Goal: Find specific page/section: Find specific page/section

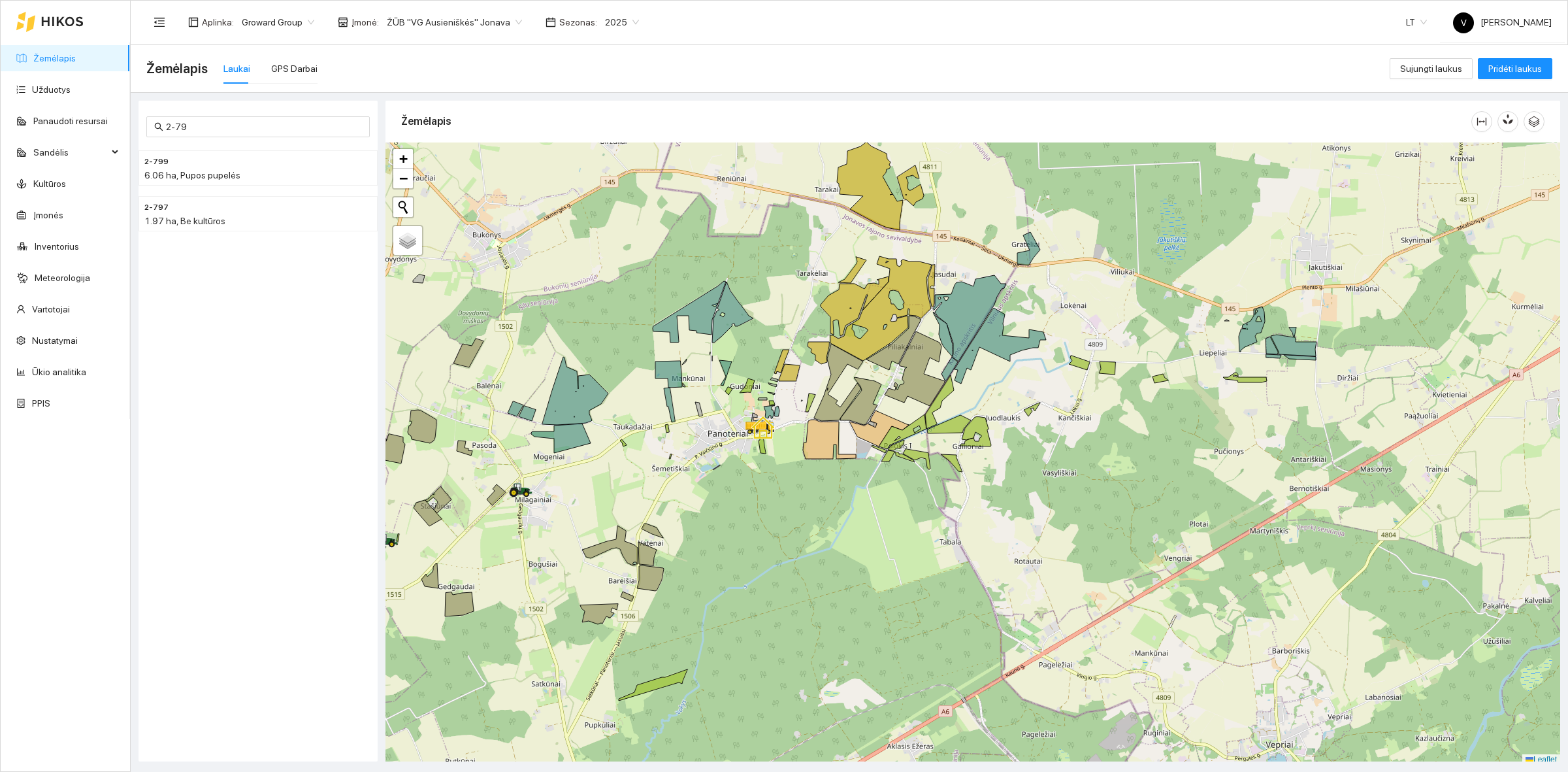
scroll to position [4, 0]
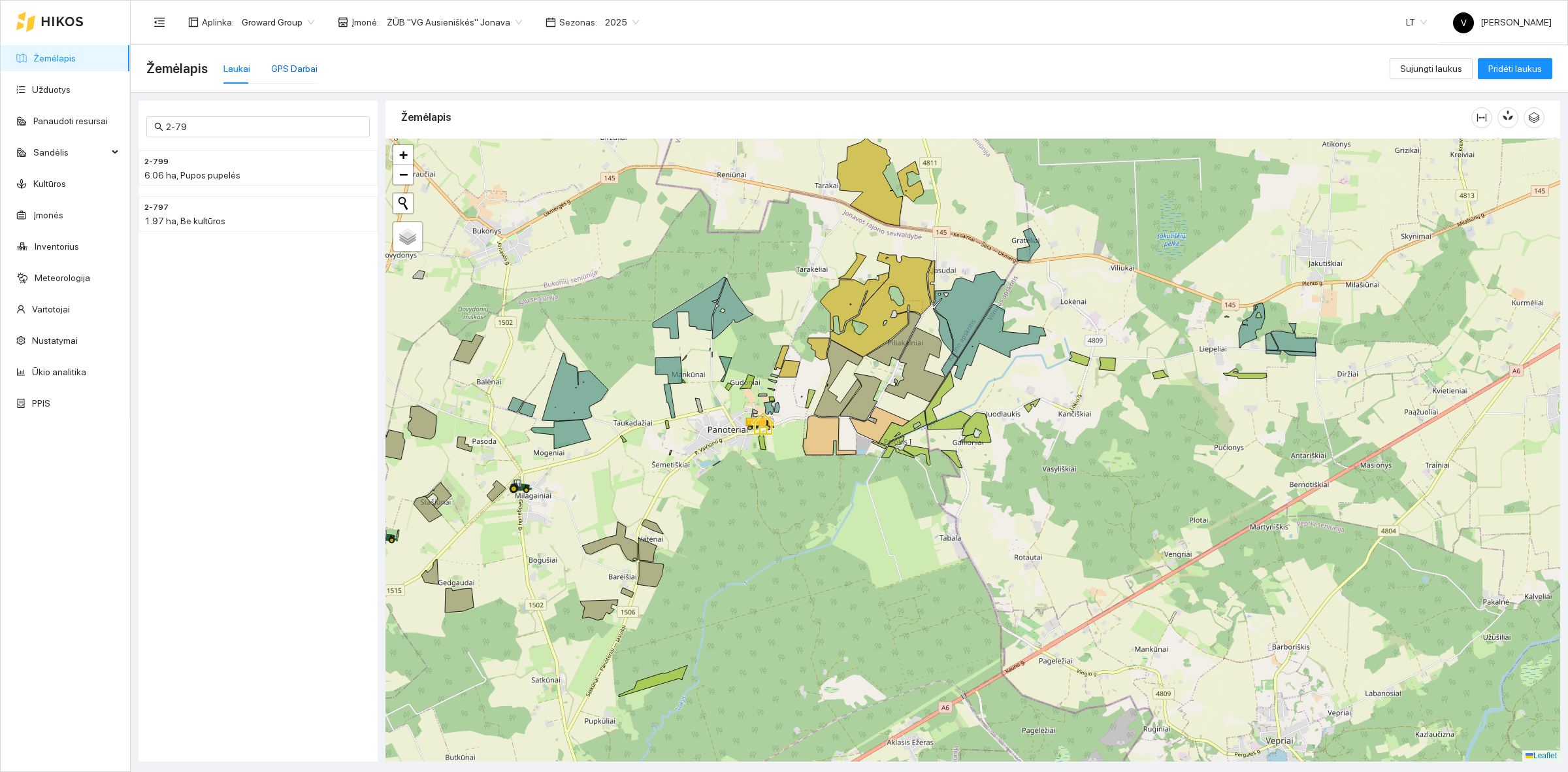
click at [281, 73] on div "GPS Darbai" at bounding box center [294, 68] width 47 height 14
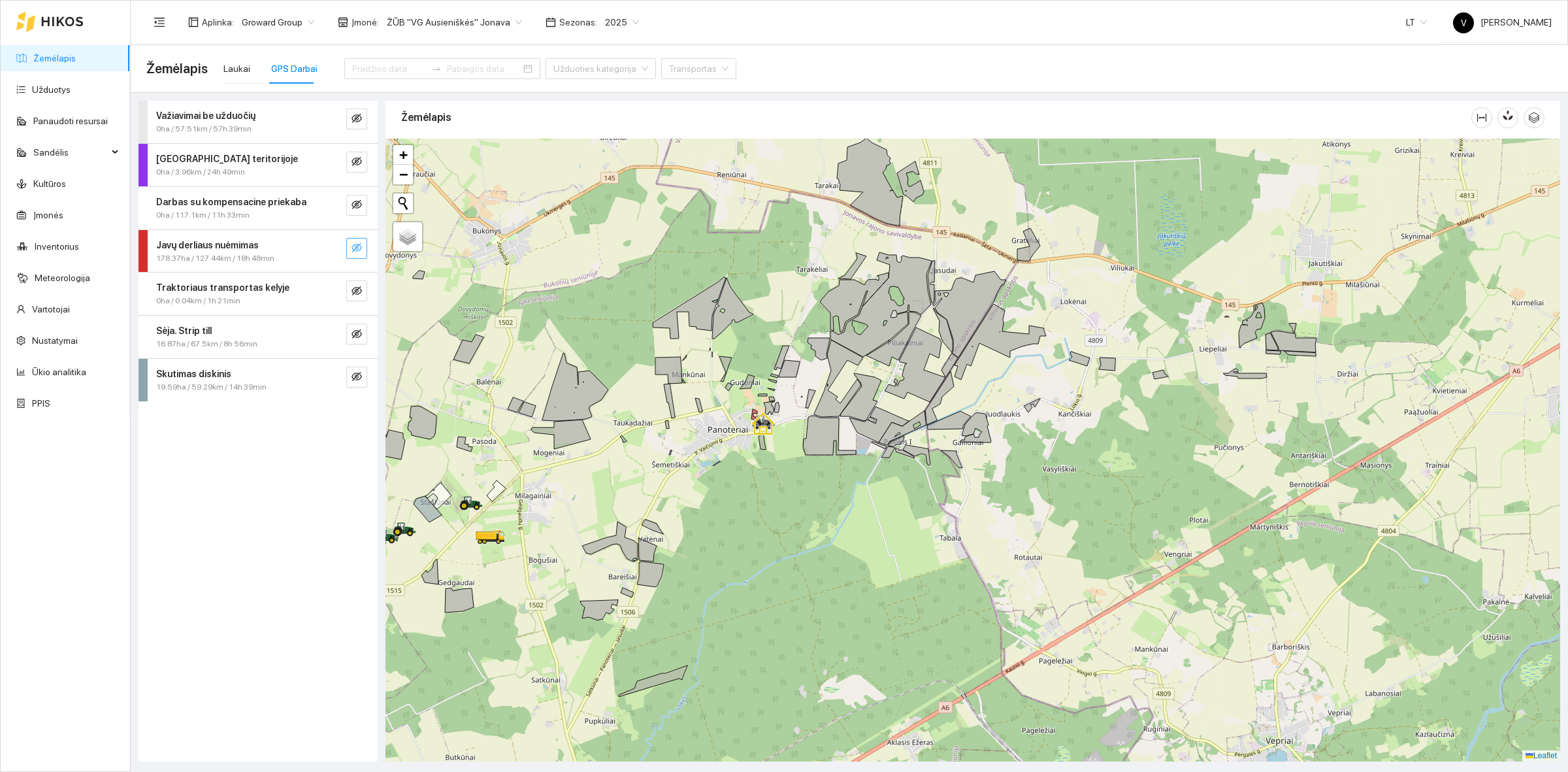
click at [352, 245] on icon "eye-invisible" at bounding box center [356, 247] width 10 height 10
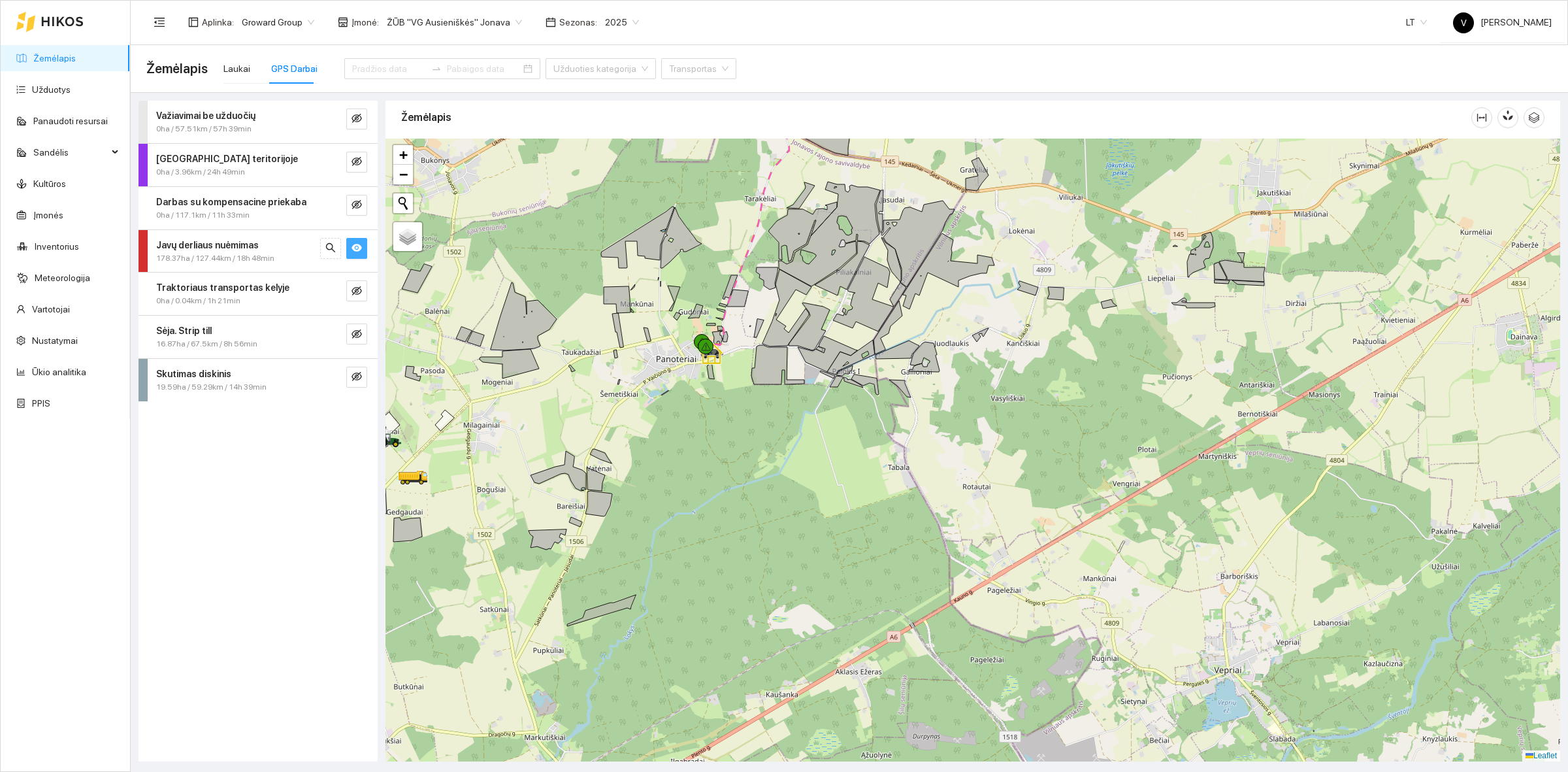
click at [452, 16] on span "ŽŪB "VG Ausieniškės" Jonava" at bounding box center [454, 22] width 135 height 20
click at [439, 68] on div "UAB "Zujų paukštynas" Ukmerge" at bounding box center [449, 68] width 134 height 14
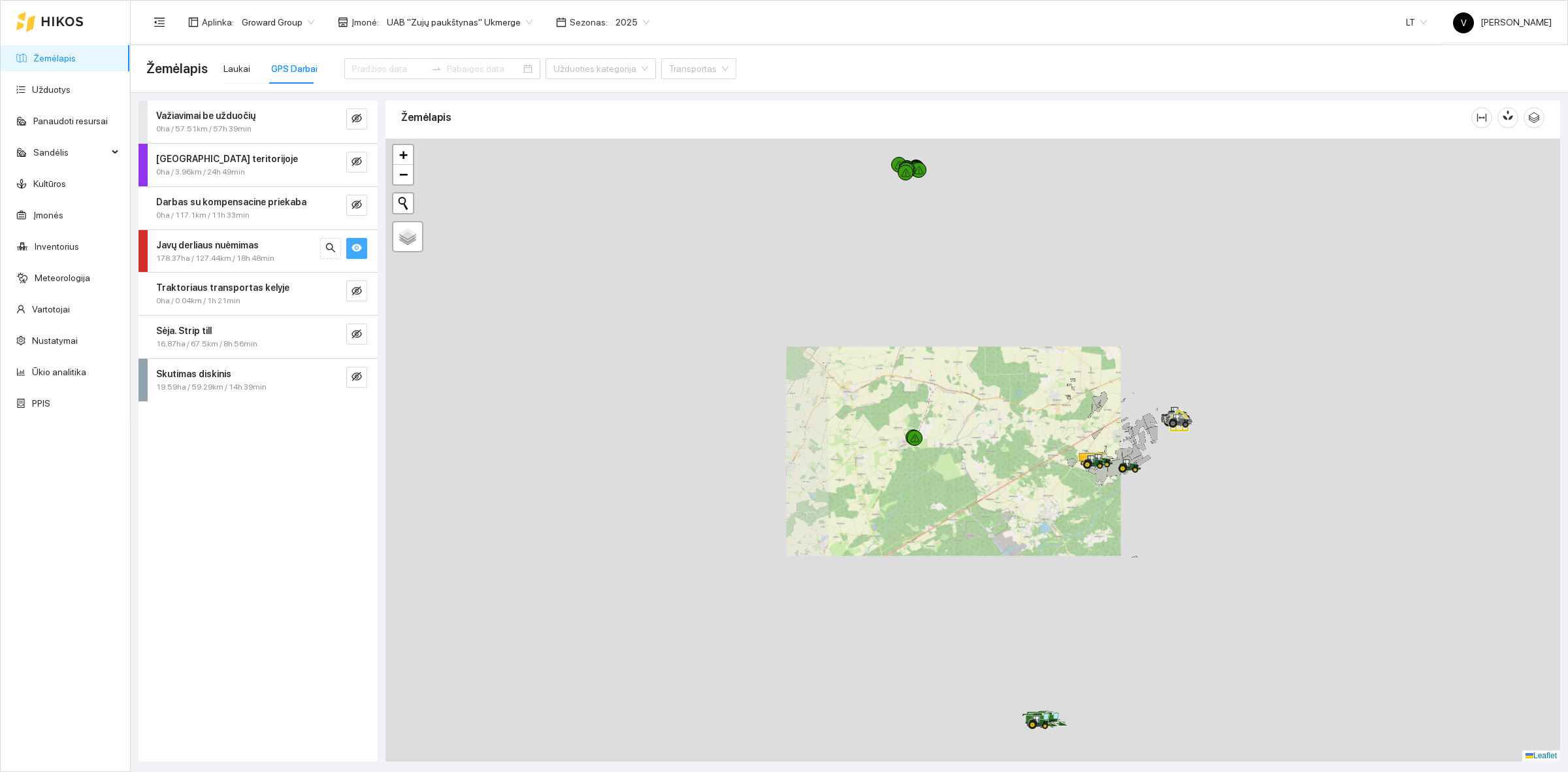
click at [1079, 495] on div at bounding box center [973, 450] width 1175 height 623
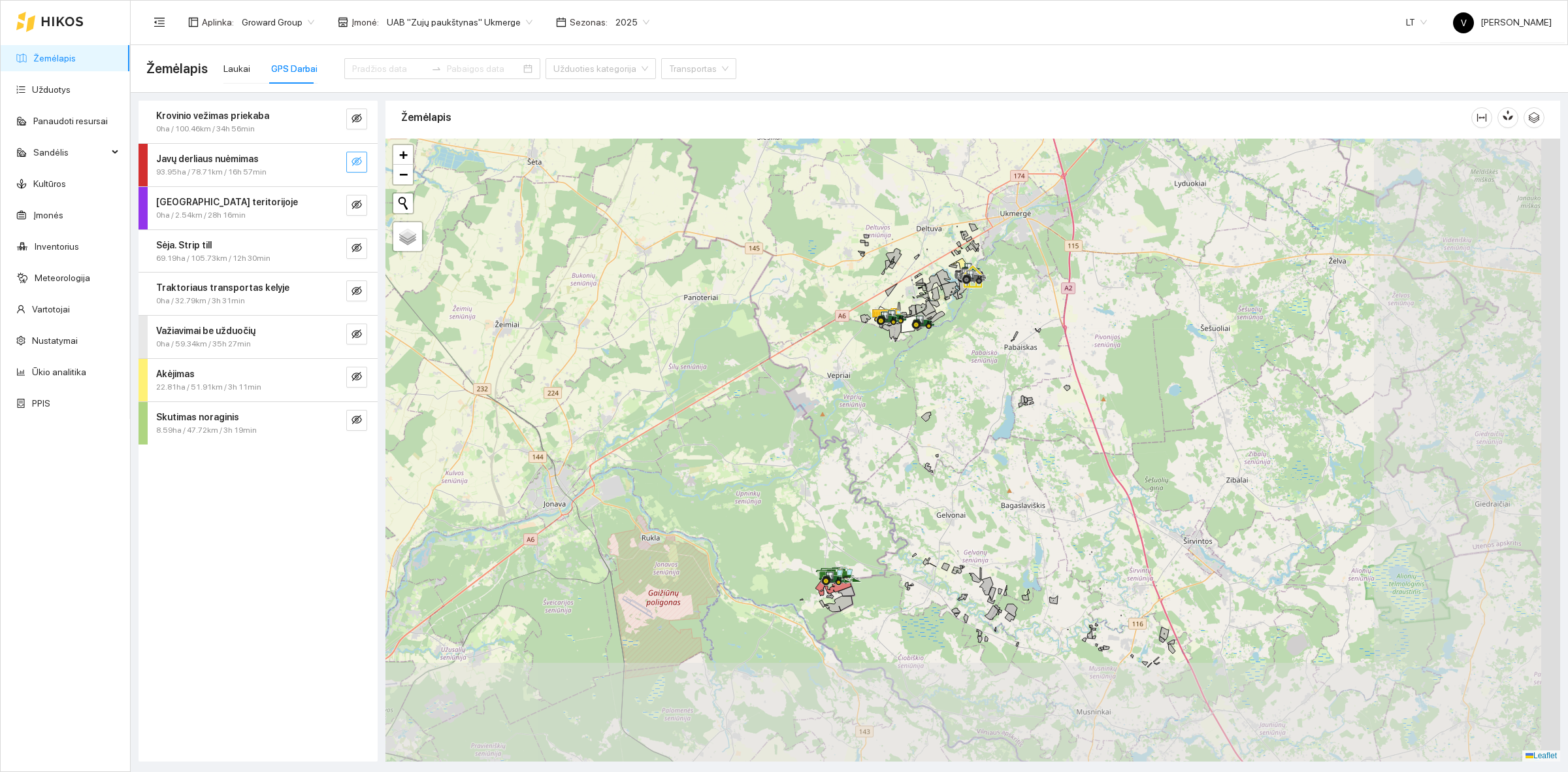
drag, startPoint x: 1233, startPoint y: 609, endPoint x: 1021, endPoint y: 492, distance: 242.1
click at [1075, 498] on div at bounding box center [973, 450] width 1175 height 623
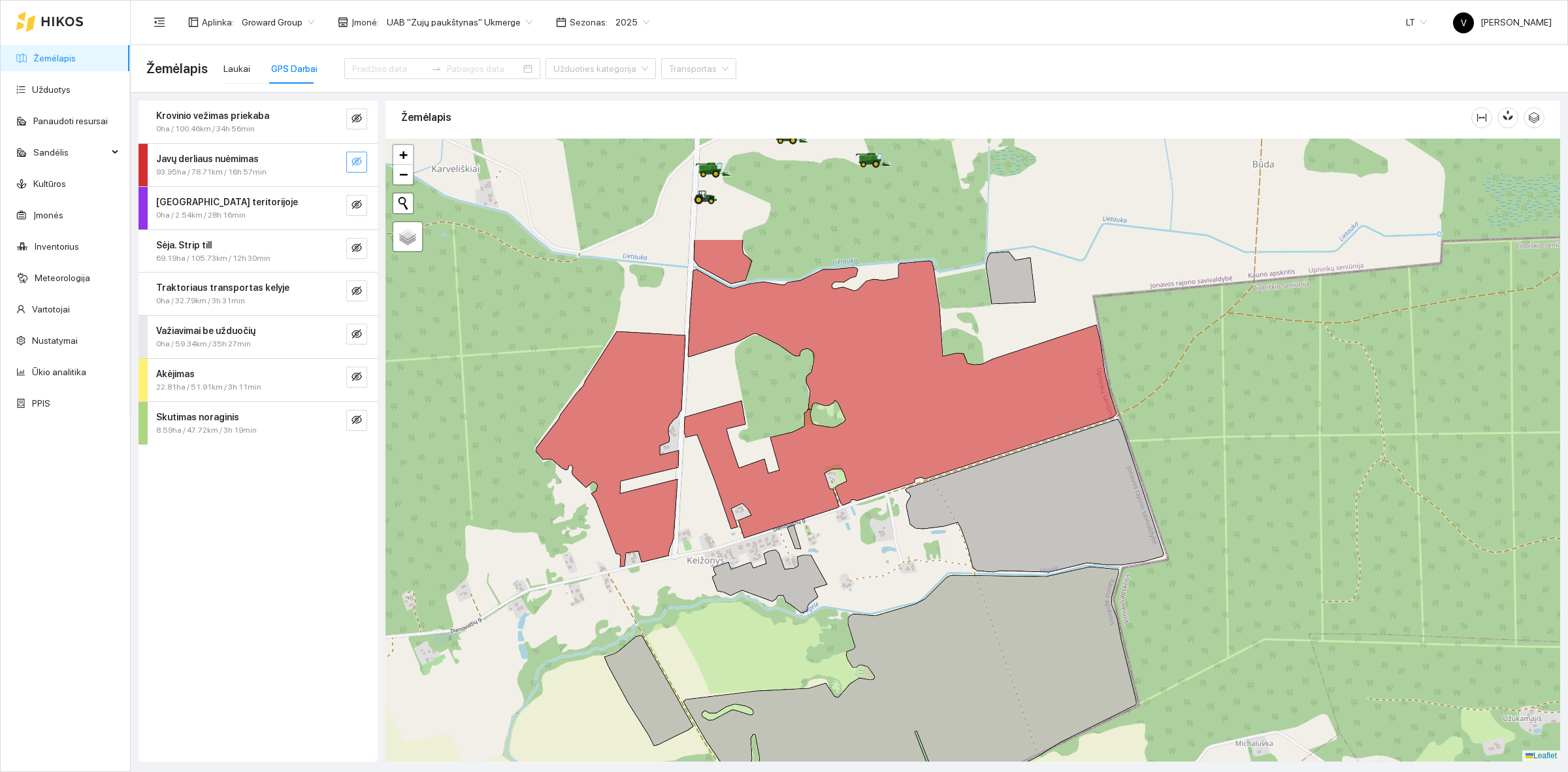
drag, startPoint x: 846, startPoint y: 344, endPoint x: 862, endPoint y: 508, distance: 164.8
click at [862, 508] on div at bounding box center [973, 450] width 1175 height 623
click at [352, 160] on icon "eye-invisible" at bounding box center [356, 162] width 10 height 10
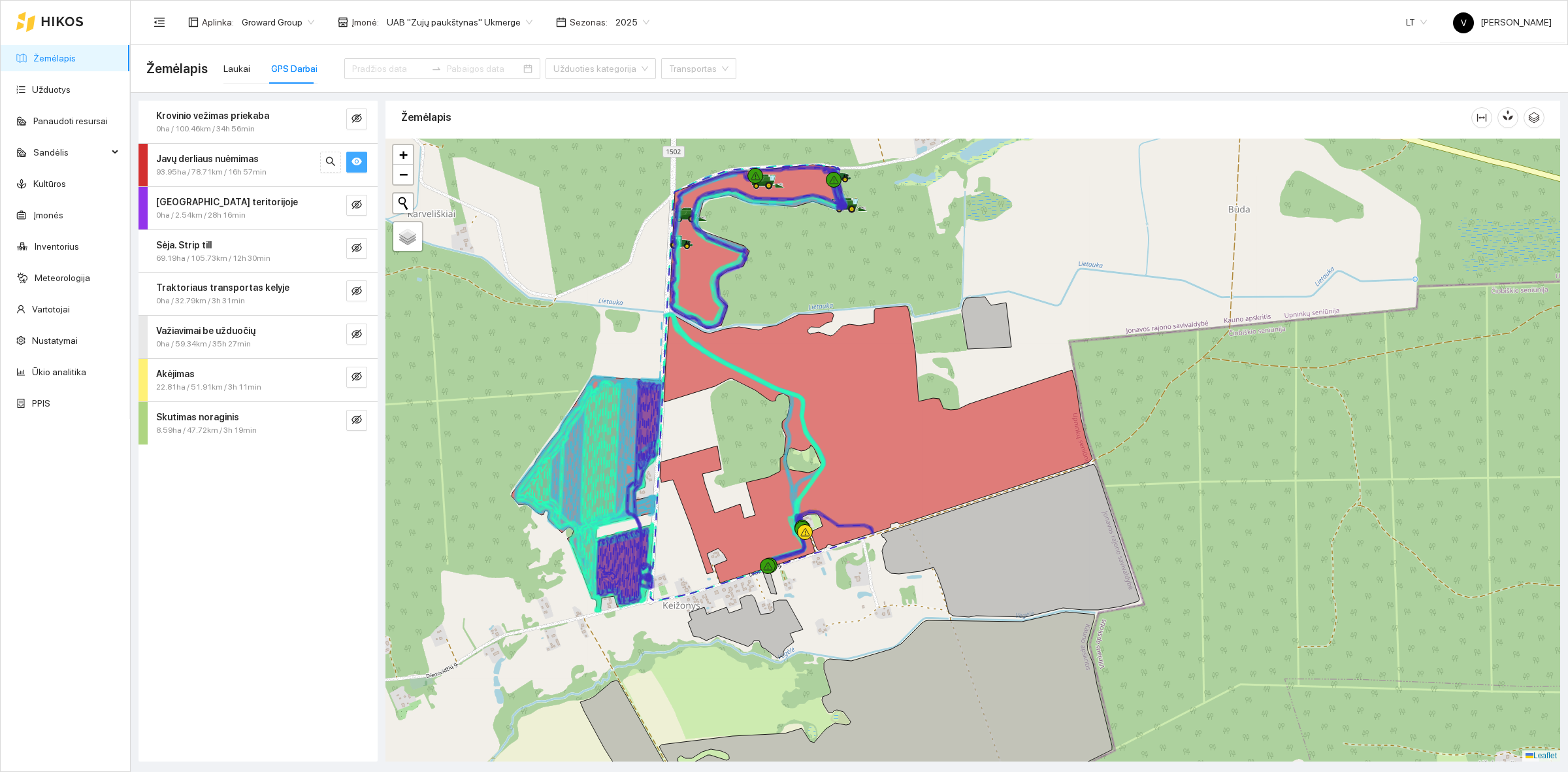
drag, startPoint x: 1008, startPoint y: 213, endPoint x: 985, endPoint y: 255, distance: 47.9
click at [985, 255] on div at bounding box center [973, 450] width 1175 height 623
click at [356, 163] on icon "eye" at bounding box center [356, 161] width 10 height 10
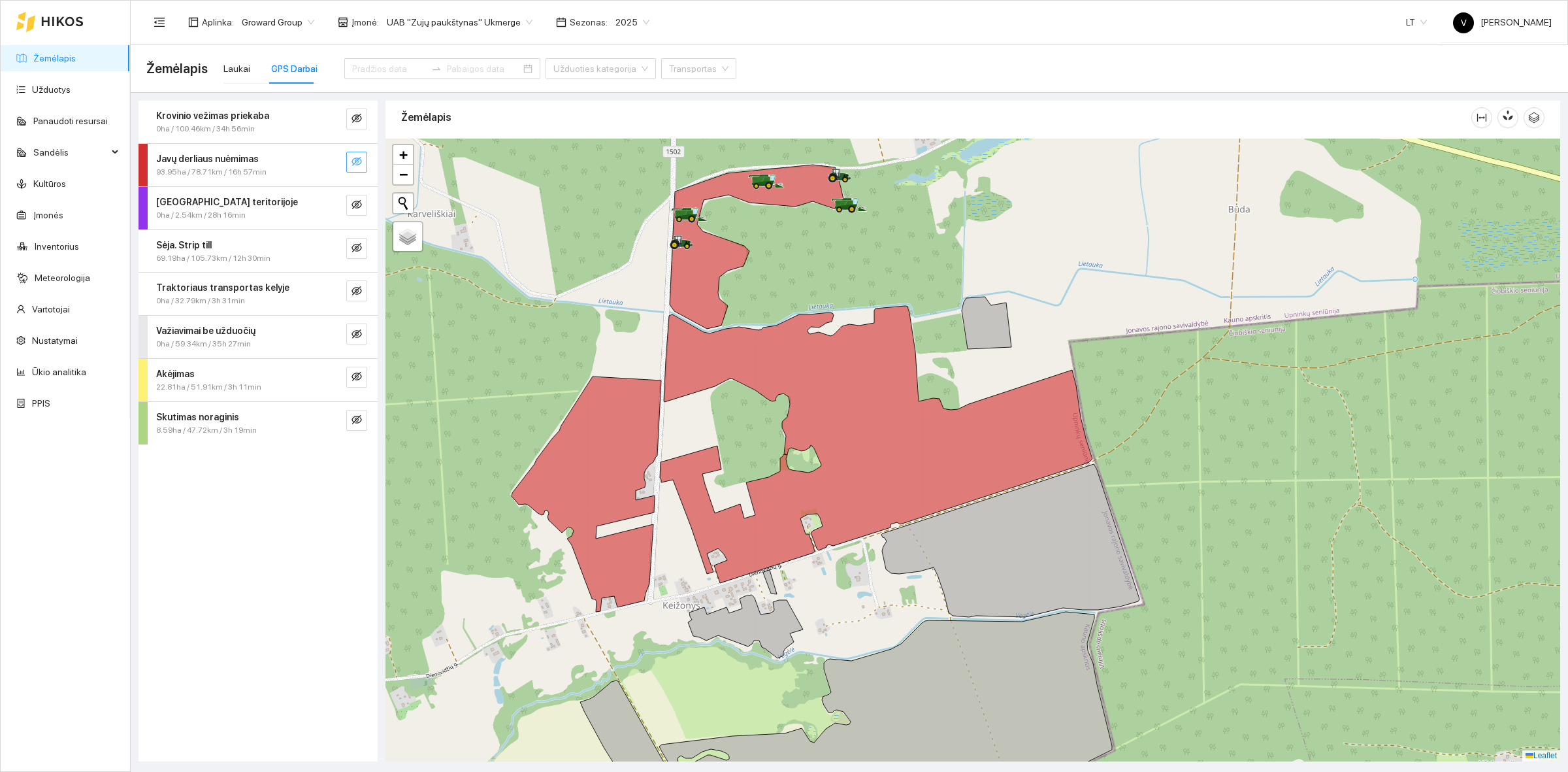
click at [356, 163] on icon "eye-invisible" at bounding box center [357, 162] width 3 height 3
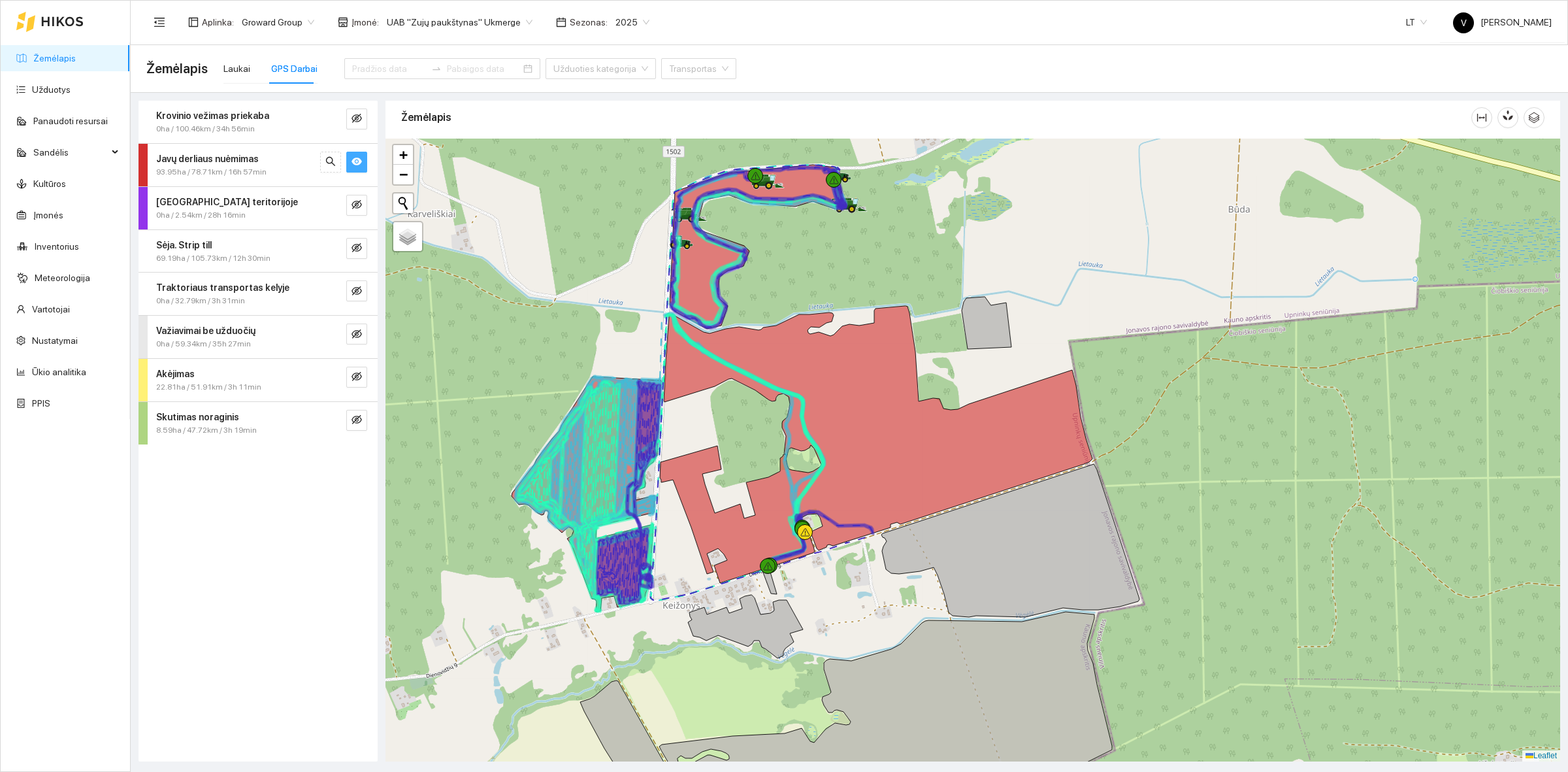
click at [356, 163] on icon "eye" at bounding box center [356, 161] width 10 height 10
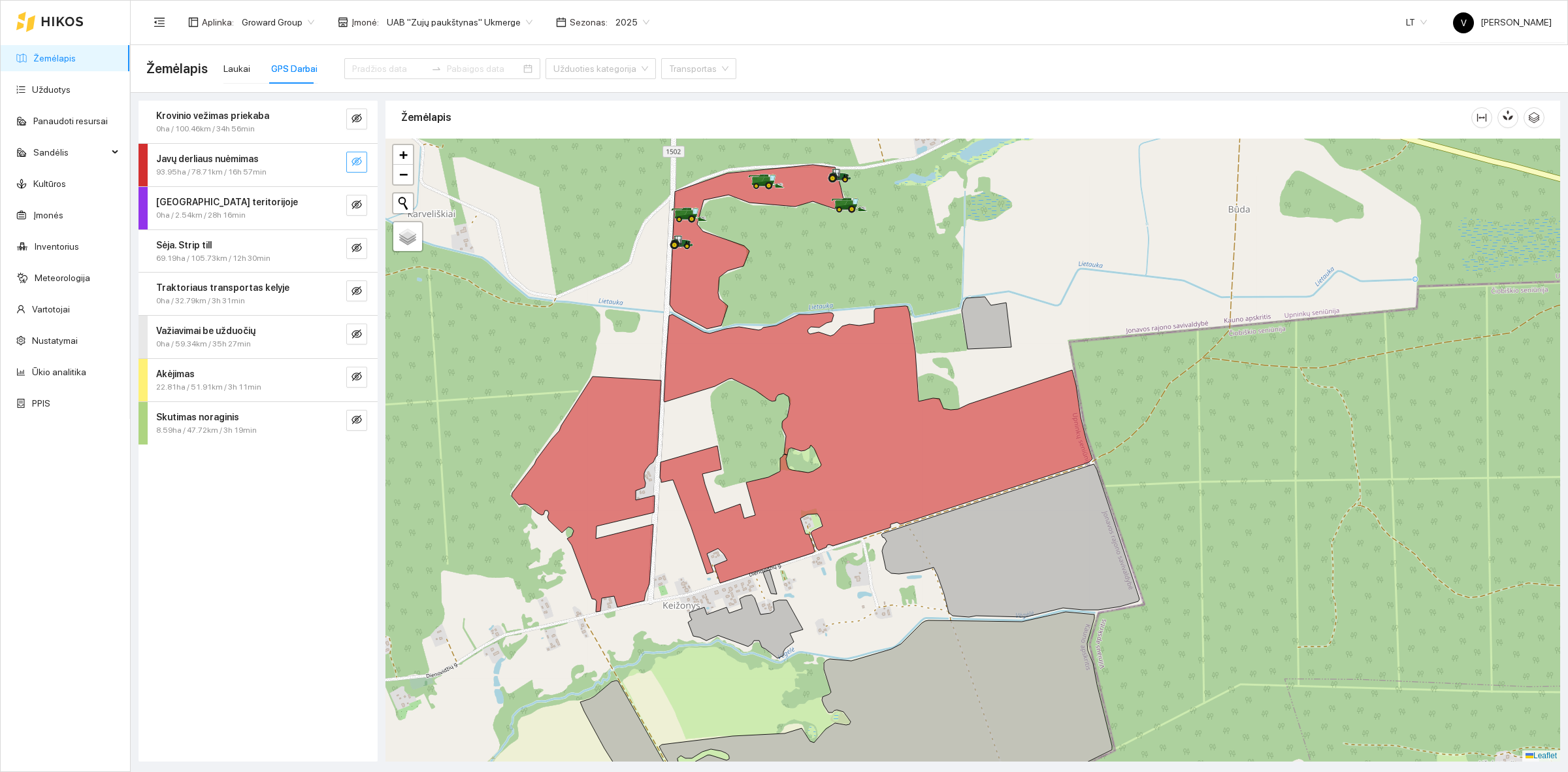
click at [363, 158] on button "button" at bounding box center [357, 162] width 21 height 21
